Goal: Use online tool/utility: Utilize a website feature to perform a specific function

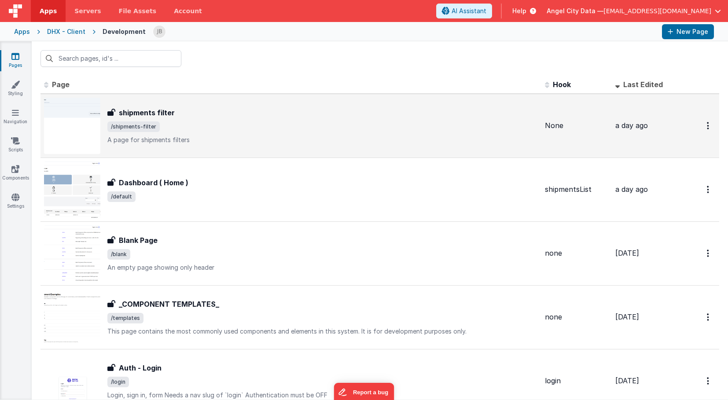
click at [238, 107] on div "shipments filter shipments filter /shipments-filter A page for shipments filters" at bounding box center [291, 126] width 494 height 56
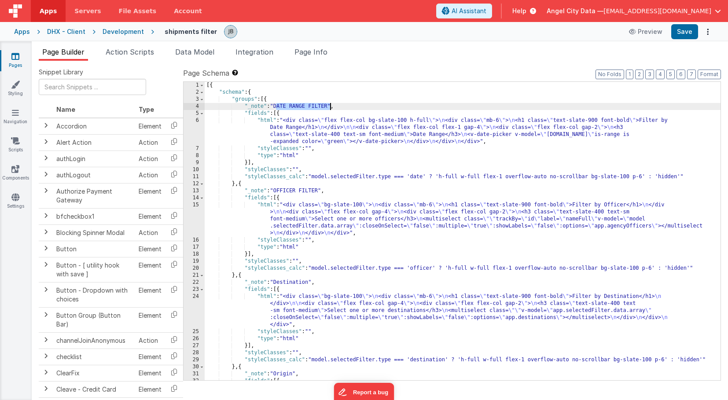
drag, startPoint x: 276, startPoint y: 107, endPoint x: 329, endPoint y: 106, distance: 53.3
click at [329, 106] on div "[{ "schema" : { "groups" : [{ "_note" : "DATE RANGE FILTER" , "fields" : [{ "ht…" at bounding box center [463, 249] width 516 height 334
click at [417, 179] on div "[{ "schema" : { "groups" : [{ "_note" : "Shipment #" , "fields" : [{ "html" : "…" at bounding box center [463, 249] width 516 height 334
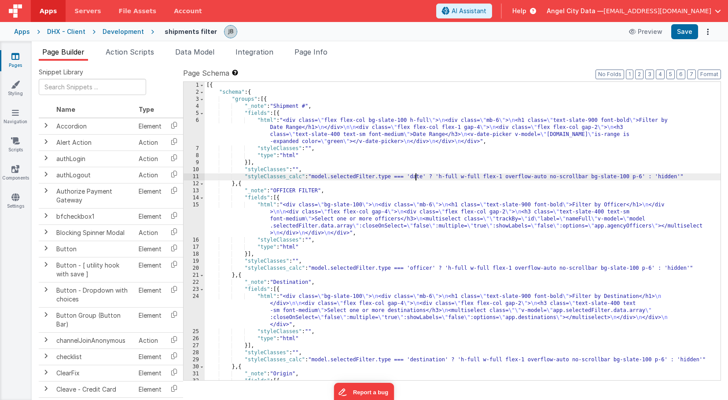
click at [417, 179] on div "[{ "schema" : { "groups" : [{ "_note" : "Shipment #" , "fields" : [{ "html" : "…" at bounding box center [463, 249] width 516 height 334
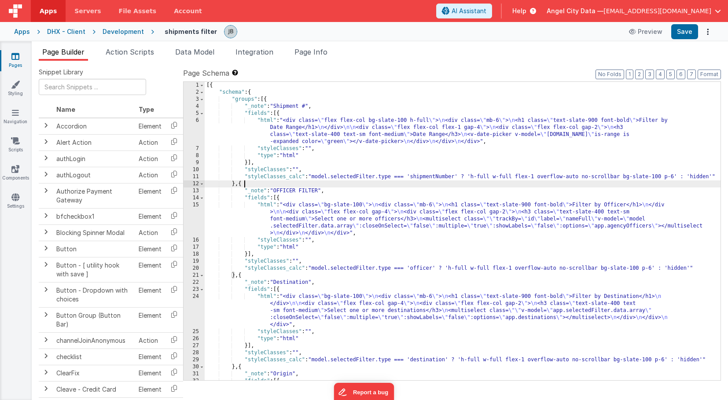
click at [432, 181] on div "[{ "schema" : { "groups" : [{ "_note" : "Shipment #" , "fields" : [{ "html" : "…" at bounding box center [463, 249] width 516 height 334
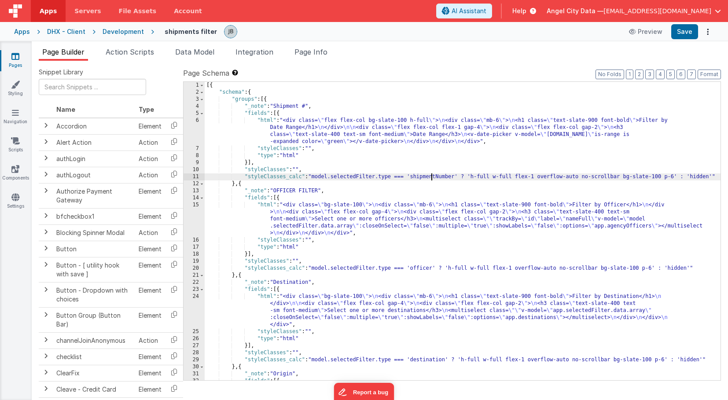
click at [432, 176] on div "[{ "schema" : { "groups" : [{ "_note" : "Shipment #" , "fields" : [{ "html" : "…" at bounding box center [463, 249] width 516 height 334
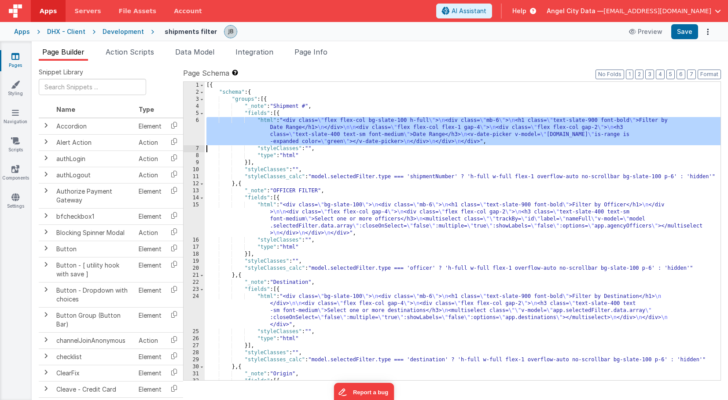
click at [194, 126] on div "6" at bounding box center [194, 131] width 21 height 28
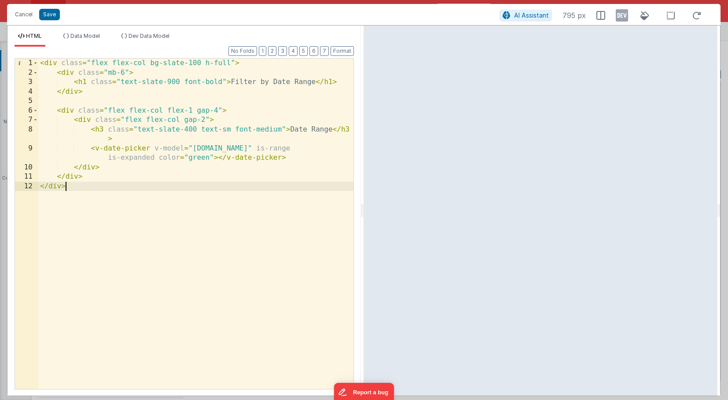
click at [154, 194] on div "< div class = "flex flex-col bg-slate-100 h-full" > < div class = "mb-6" > < h1…" at bounding box center [195, 234] width 315 height 350
click at [26, 16] on button "Cancel" at bounding box center [24, 14] width 26 height 12
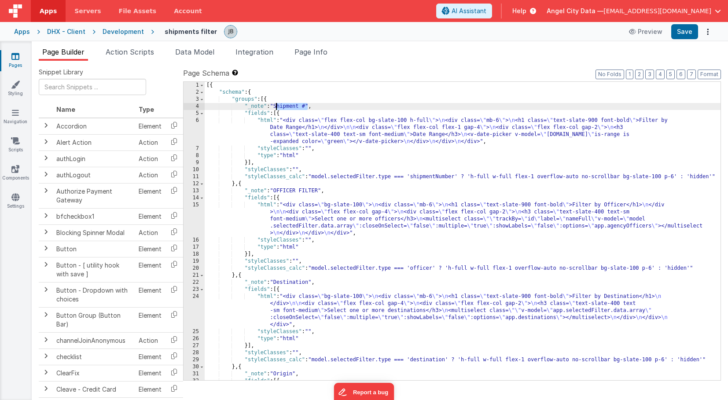
drag, startPoint x: 308, startPoint y: 107, endPoint x: 278, endPoint y: 107, distance: 30.4
click at [278, 107] on div "[{ "schema" : { "groups" : [{ "_note" : "Shipment #" , "fields" : [{ "html" : "…" at bounding box center [463, 249] width 516 height 334
click at [432, 176] on div "[{ "schema" : { "groups" : [{ "_note" : "DATE ON HAND" , "fields" : [{ "html" :…" at bounding box center [463, 249] width 516 height 334
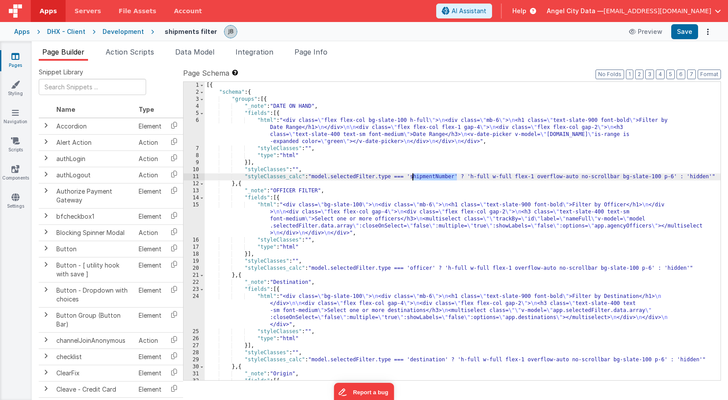
click at [432, 176] on div "[{ "schema" : { "groups" : [{ "_note" : "DATE ON HAND" , "fields" : [{ "html" :…" at bounding box center [463, 249] width 516 height 334
click at [191, 129] on div "6" at bounding box center [194, 131] width 21 height 28
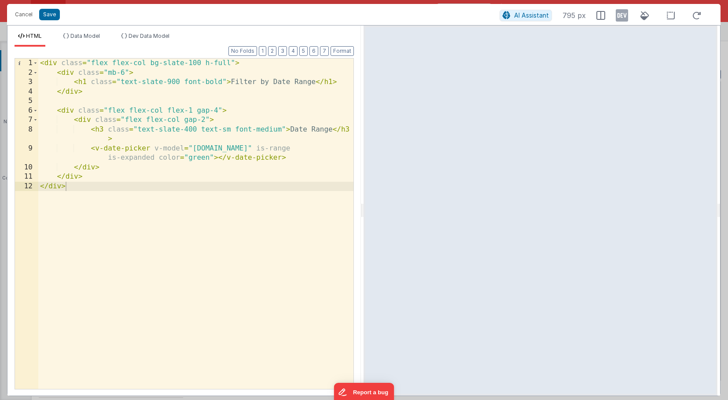
click at [199, 160] on div "< div class = "flex flex-col bg-slate-100 h-full" > < div class = "mb-6" > < h1…" at bounding box center [195, 234] width 315 height 350
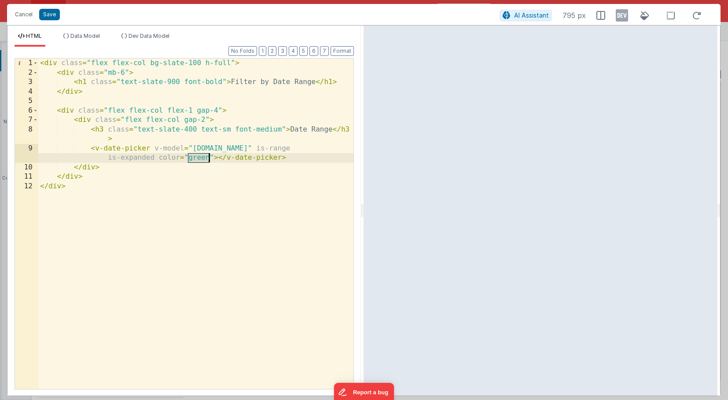
click at [199, 160] on div "< div class = "flex flex-col bg-slate-100 h-full" > < div class = "mb-6" > < h1…" at bounding box center [195, 234] width 315 height 350
click at [50, 17] on button "Save" at bounding box center [49, 14] width 21 height 11
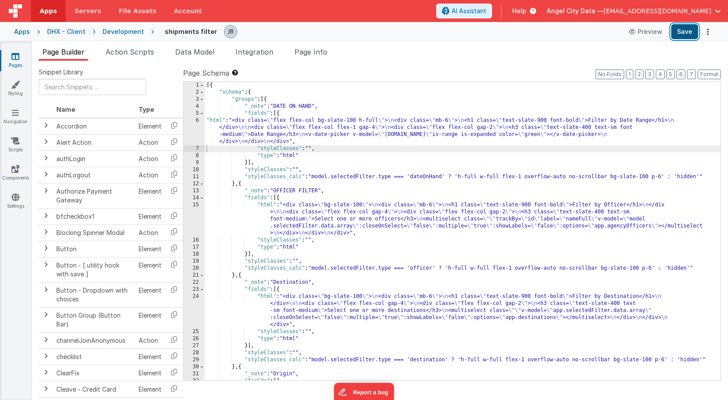
click at [682, 36] on button "Save" at bounding box center [685, 31] width 27 height 15
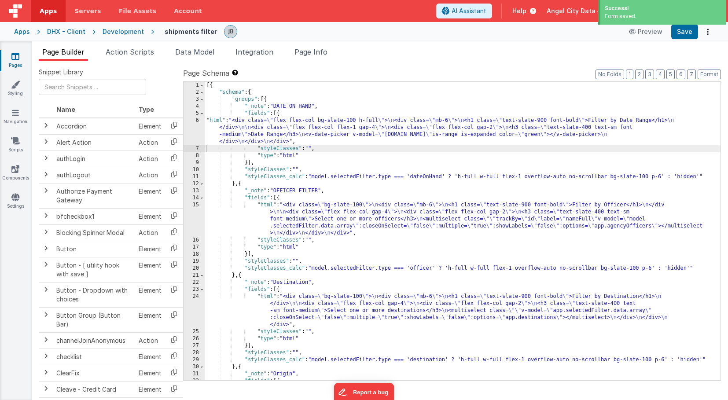
click at [125, 32] on div "Development" at bounding box center [123, 31] width 41 height 9
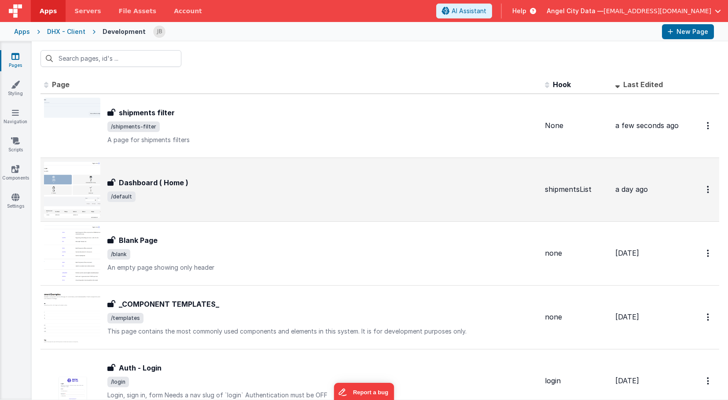
click at [158, 177] on h3 "Dashboard ( Home )" at bounding box center [154, 182] width 70 height 11
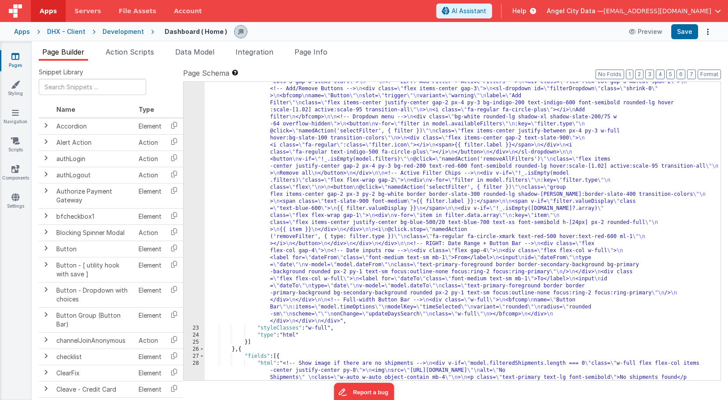
scroll to position [222, 0]
click at [201, 154] on div "22" at bounding box center [194, 198] width 21 height 254
click at [197, 152] on div "22" at bounding box center [194, 198] width 21 height 254
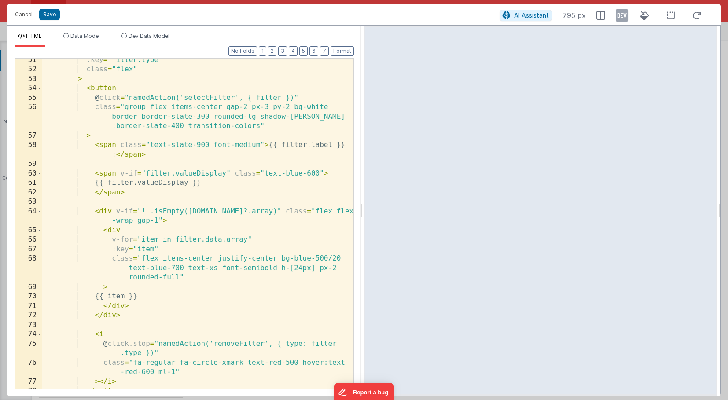
scroll to position [559, 0]
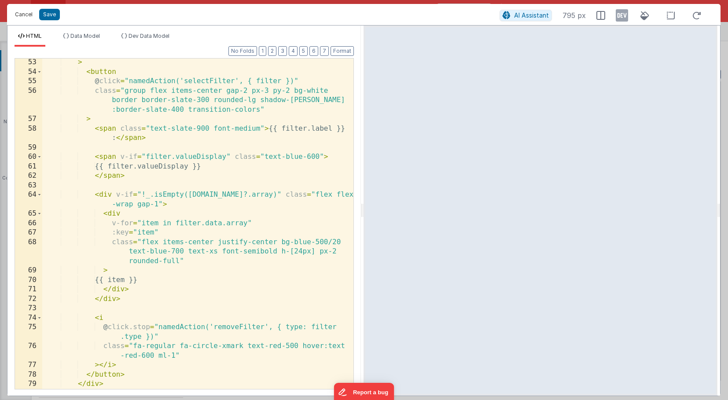
click at [15, 12] on button "Cancel" at bounding box center [24, 14] width 26 height 12
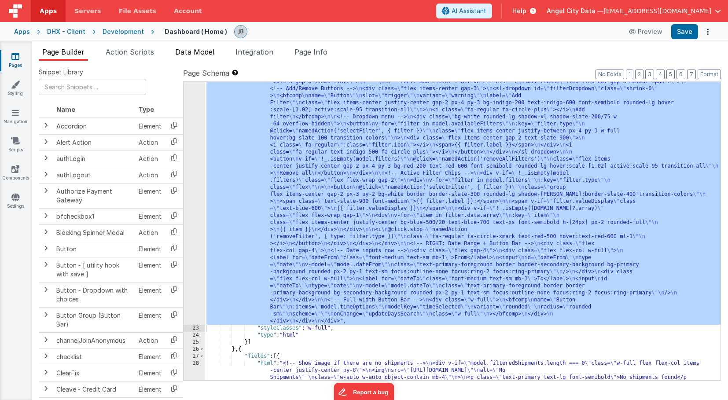
click at [187, 52] on span "Data Model" at bounding box center [194, 52] width 39 height 9
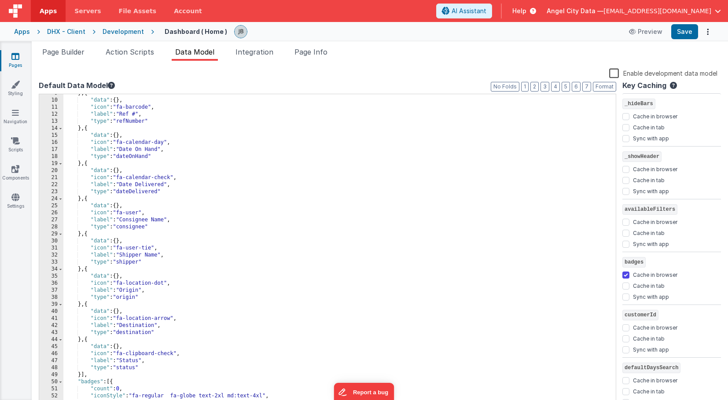
scroll to position [62, 0]
click at [655, 35] on button "Preview" at bounding box center [646, 32] width 44 height 14
click at [145, 52] on span "Action Scripts" at bounding box center [130, 52] width 48 height 9
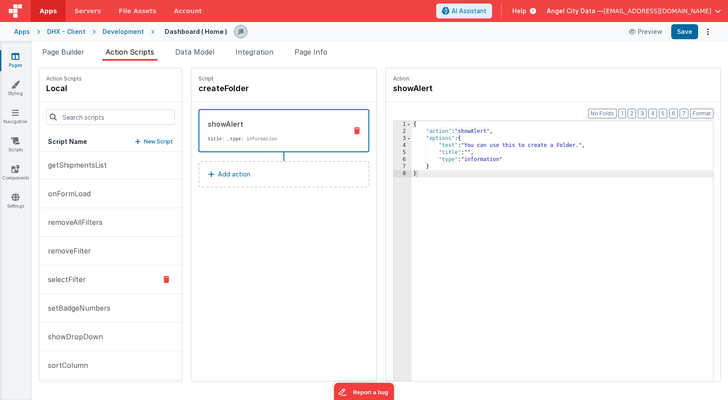
scroll to position [0, 0]
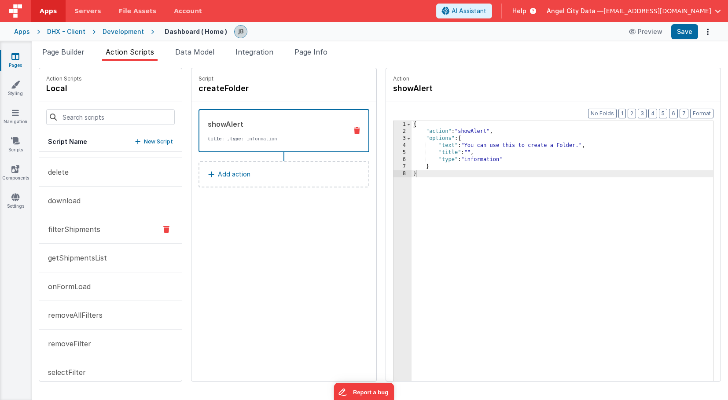
click at [81, 234] on p "filterShipments" at bounding box center [72, 229] width 58 height 11
